Goal: Use online tool/utility: Utilize a website feature to perform a specific function

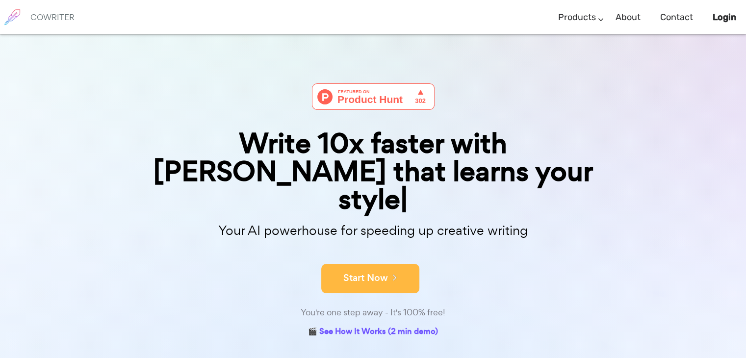
click at [376, 264] on button "Start Now" at bounding box center [370, 278] width 98 height 29
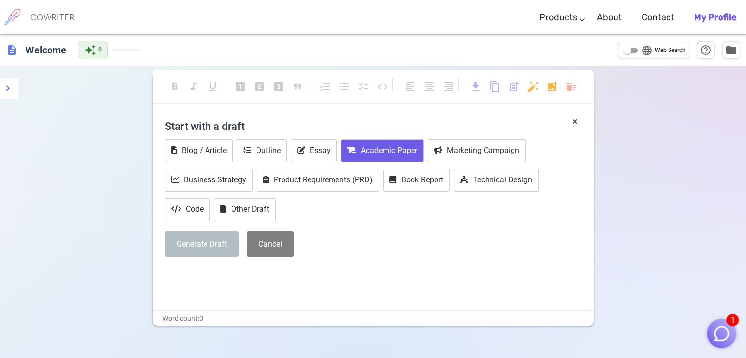
click at [343, 146] on button "Academic Paper" at bounding box center [382, 150] width 83 height 23
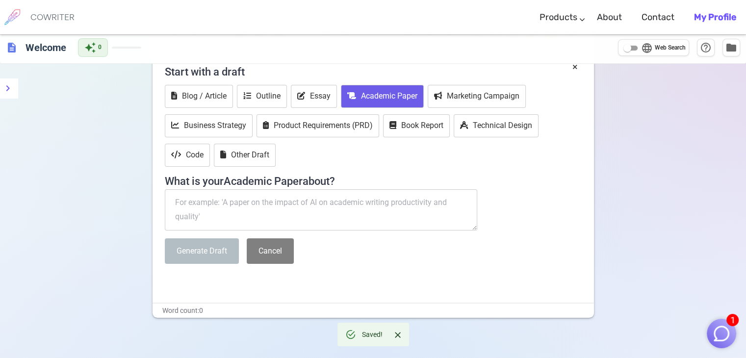
scroll to position [68, 0]
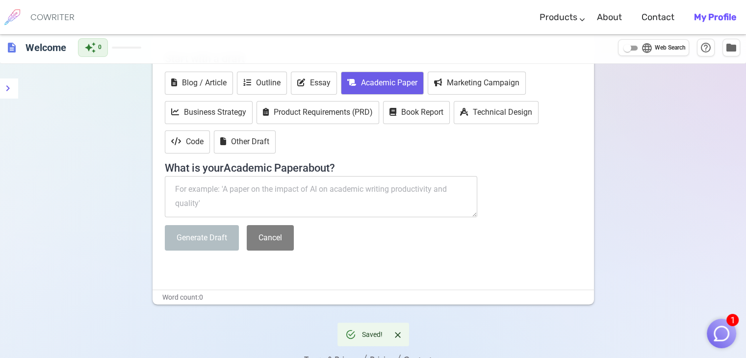
click at [236, 186] on textarea at bounding box center [321, 196] width 313 height 41
paste textarea "The Effect of Climate Change on Insect Abundance using this prompt write me a p…"
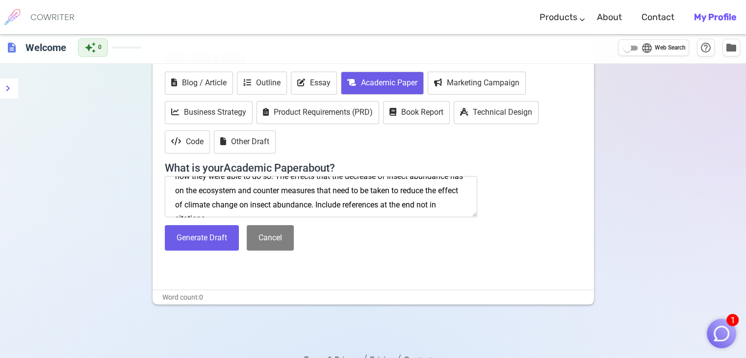
scroll to position [85, 0]
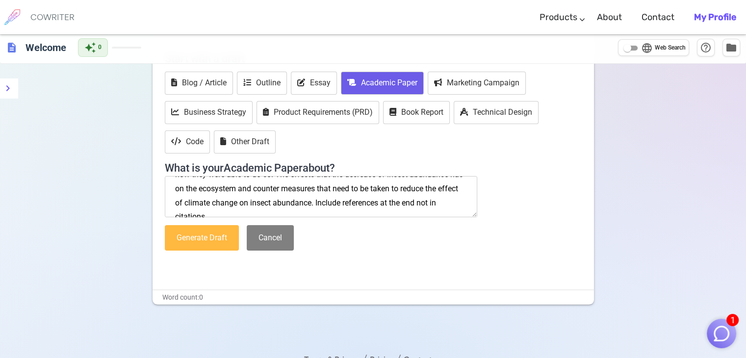
type textarea "The Effect of Climate Change on Insect Abundance using this prompt write me a p…"
click at [209, 236] on button "Generate Draft" at bounding box center [202, 238] width 74 height 26
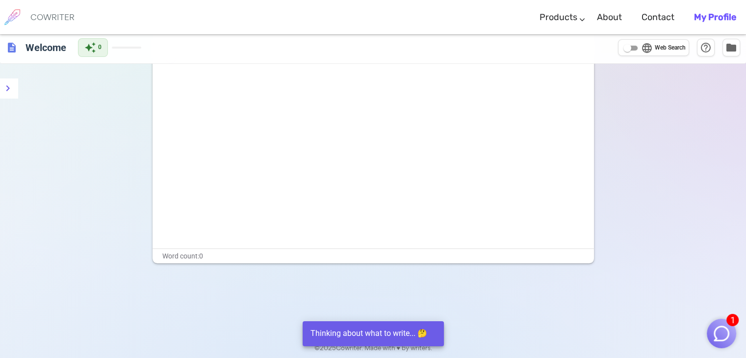
scroll to position [0, 0]
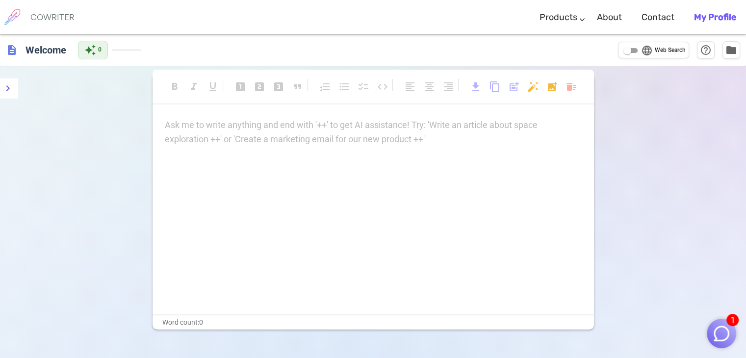
click at [232, 128] on p "Ask me to write anything and end with '++' to get AI assistance! Try: 'Write an…" at bounding box center [373, 125] width 417 height 14
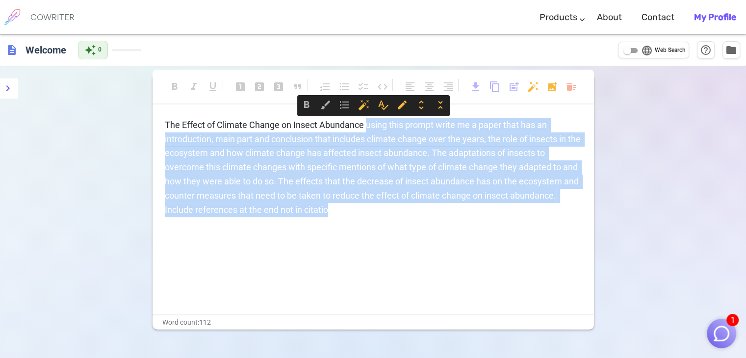
drag, startPoint x: 367, startPoint y: 125, endPoint x: 379, endPoint y: 213, distance: 88.6
click at [379, 213] on p "The Effect of Climate Change on Insect Abundance using this prompt write me a p…" at bounding box center [373, 167] width 417 height 99
